Goal: Ask a question

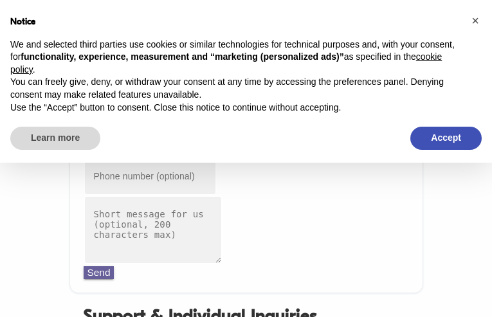
type input "[EMAIL_ADDRESS][DOMAIN_NAME]"
type input "8089516063"
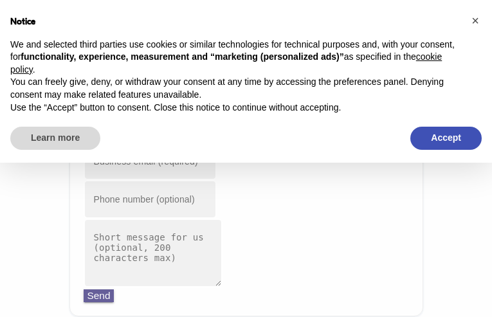
type input "[EMAIL_ADDRESS][DOMAIN_NAME]"
type input "4360161259"
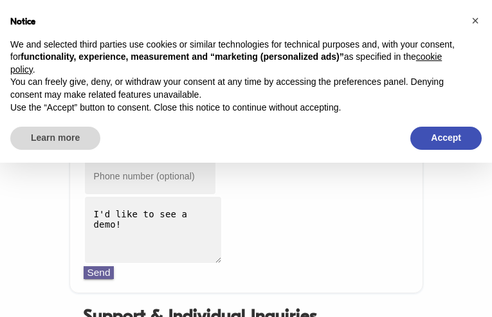
type input "[EMAIL_ADDRESS][DOMAIN_NAME]"
type input "3629670941"
